Goal: Find specific page/section: Find specific page/section

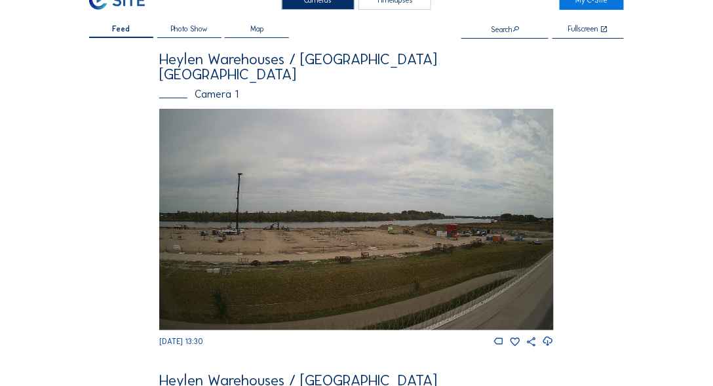
scroll to position [37, 0]
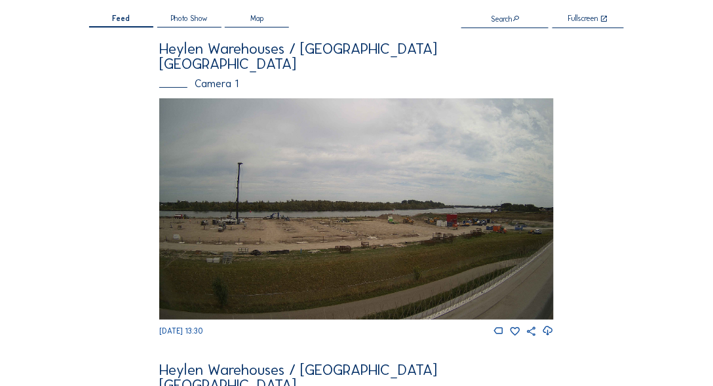
click at [506, 195] on img at bounding box center [356, 208] width 394 height 221
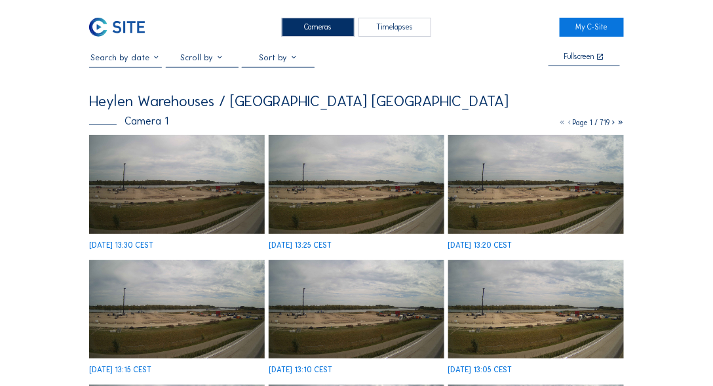
click at [171, 157] on img at bounding box center [177, 184] width 176 height 99
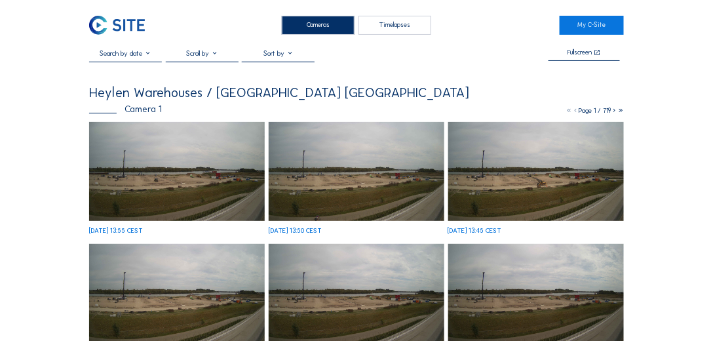
click at [115, 20] on img at bounding box center [117, 25] width 56 height 19
